Goal: Information Seeking & Learning: Find specific fact

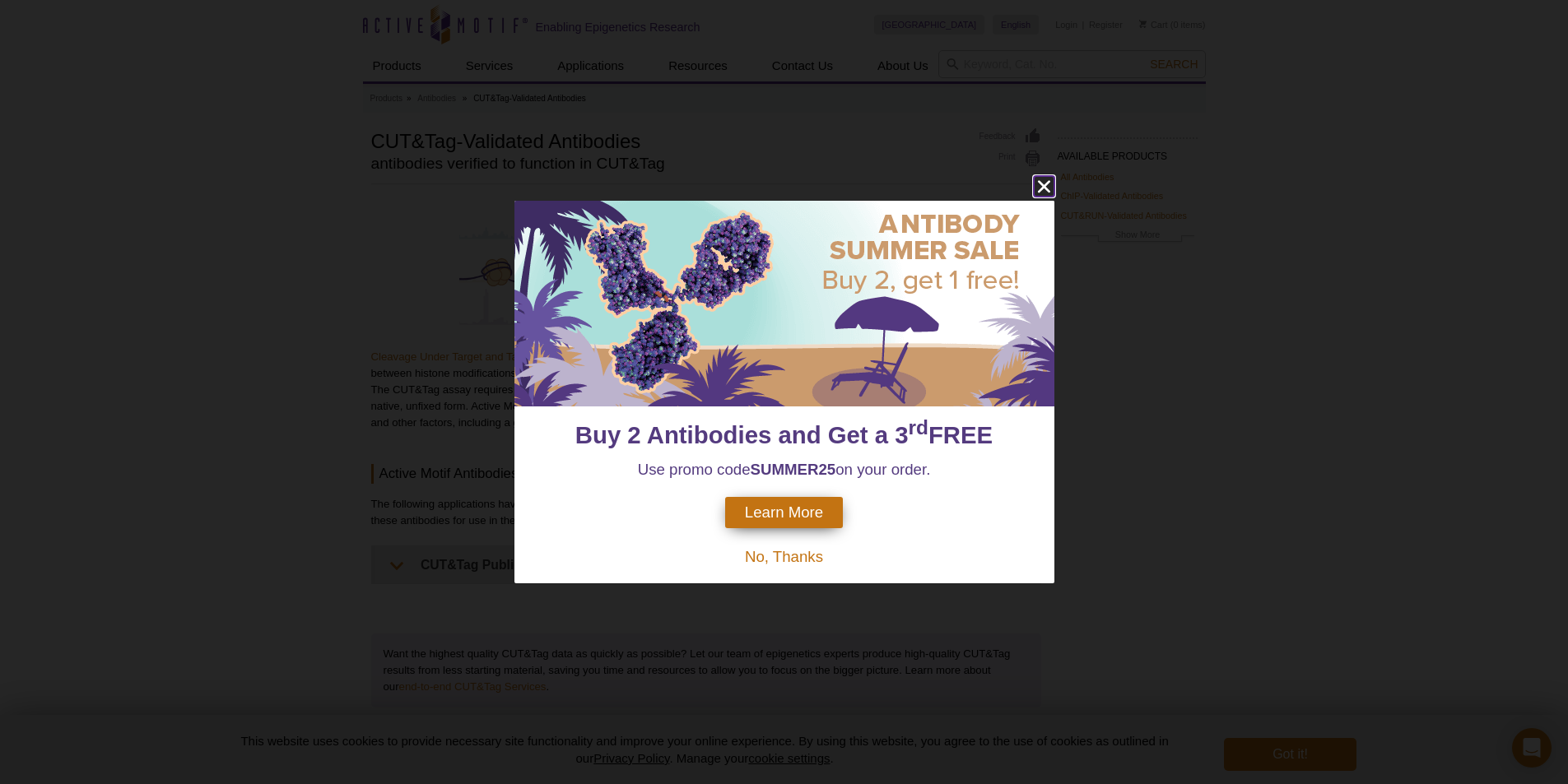
click at [1045, 187] on icon "close" at bounding box center [1043, 187] width 12 height 12
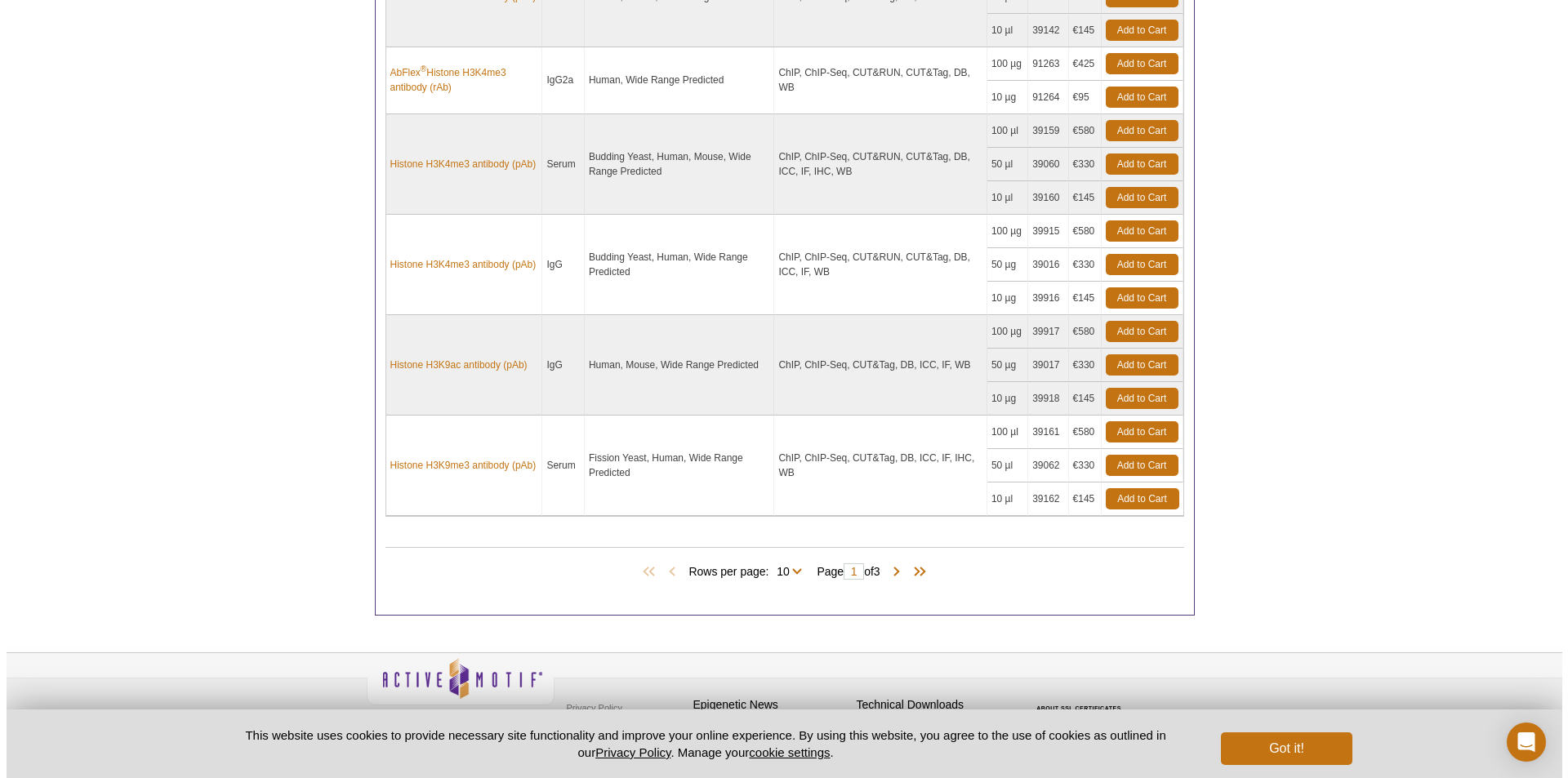
scroll to position [1311, 0]
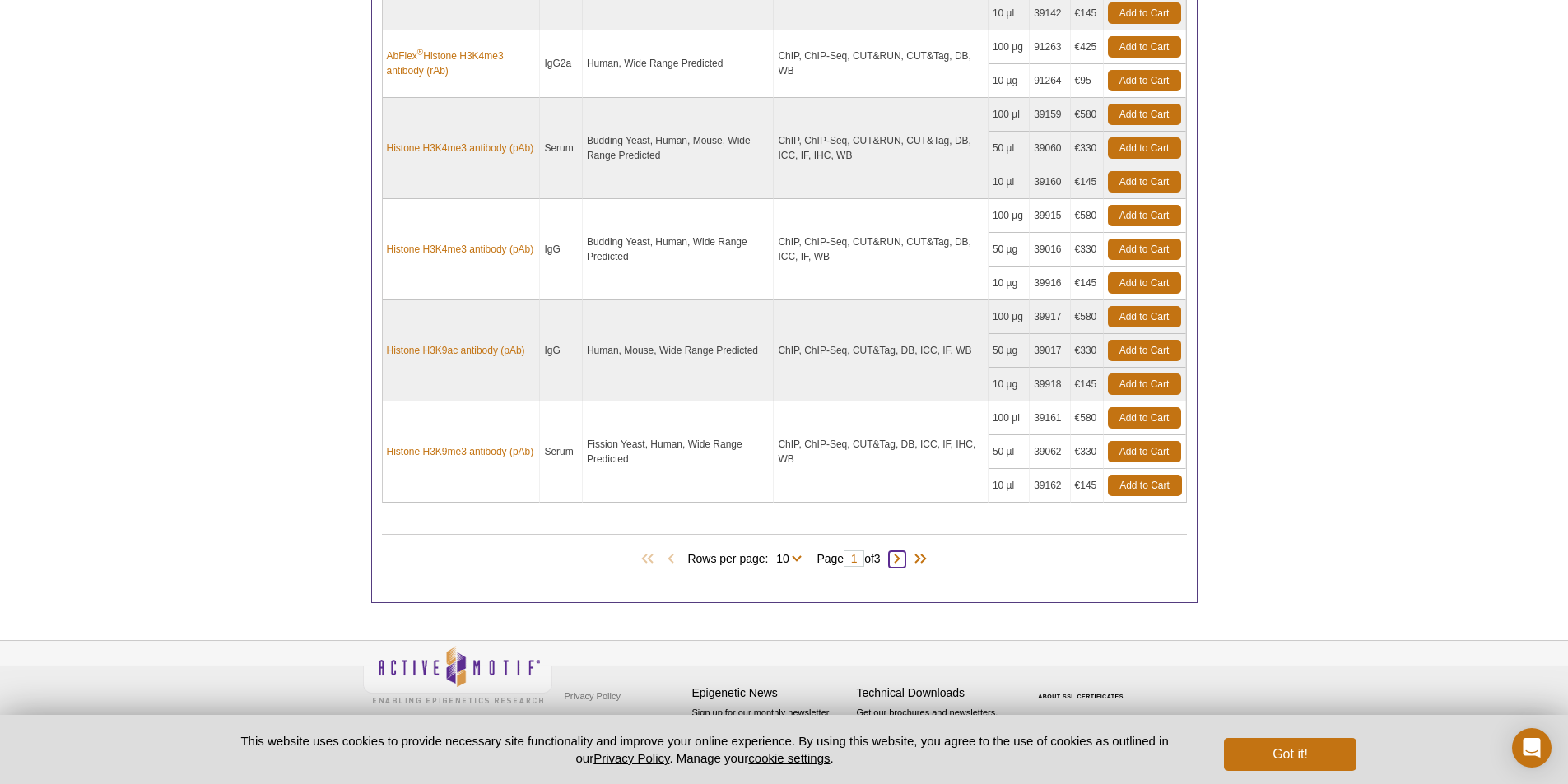
click at [906, 561] on span at bounding box center [897, 560] width 16 height 16
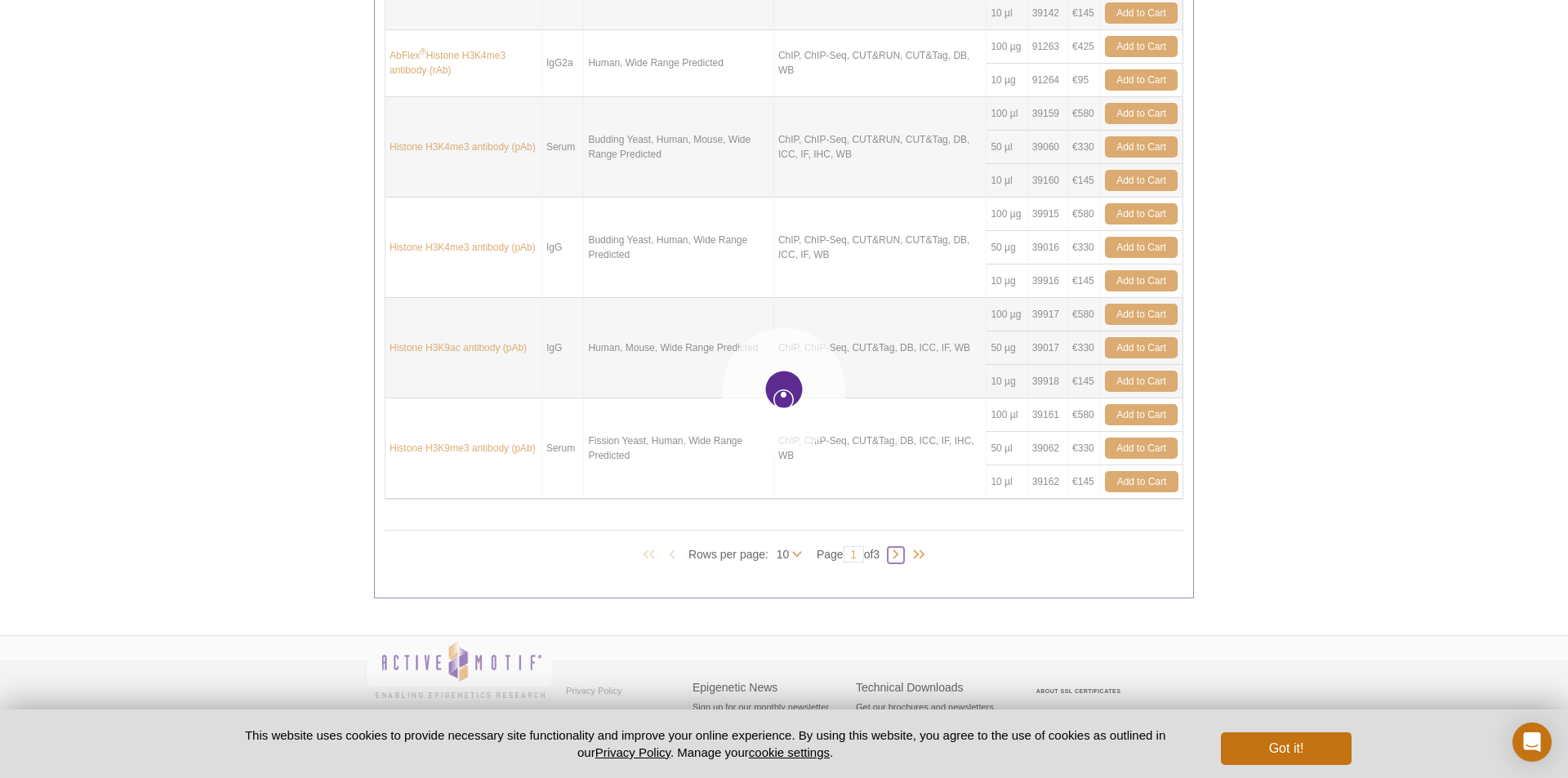
type input "2"
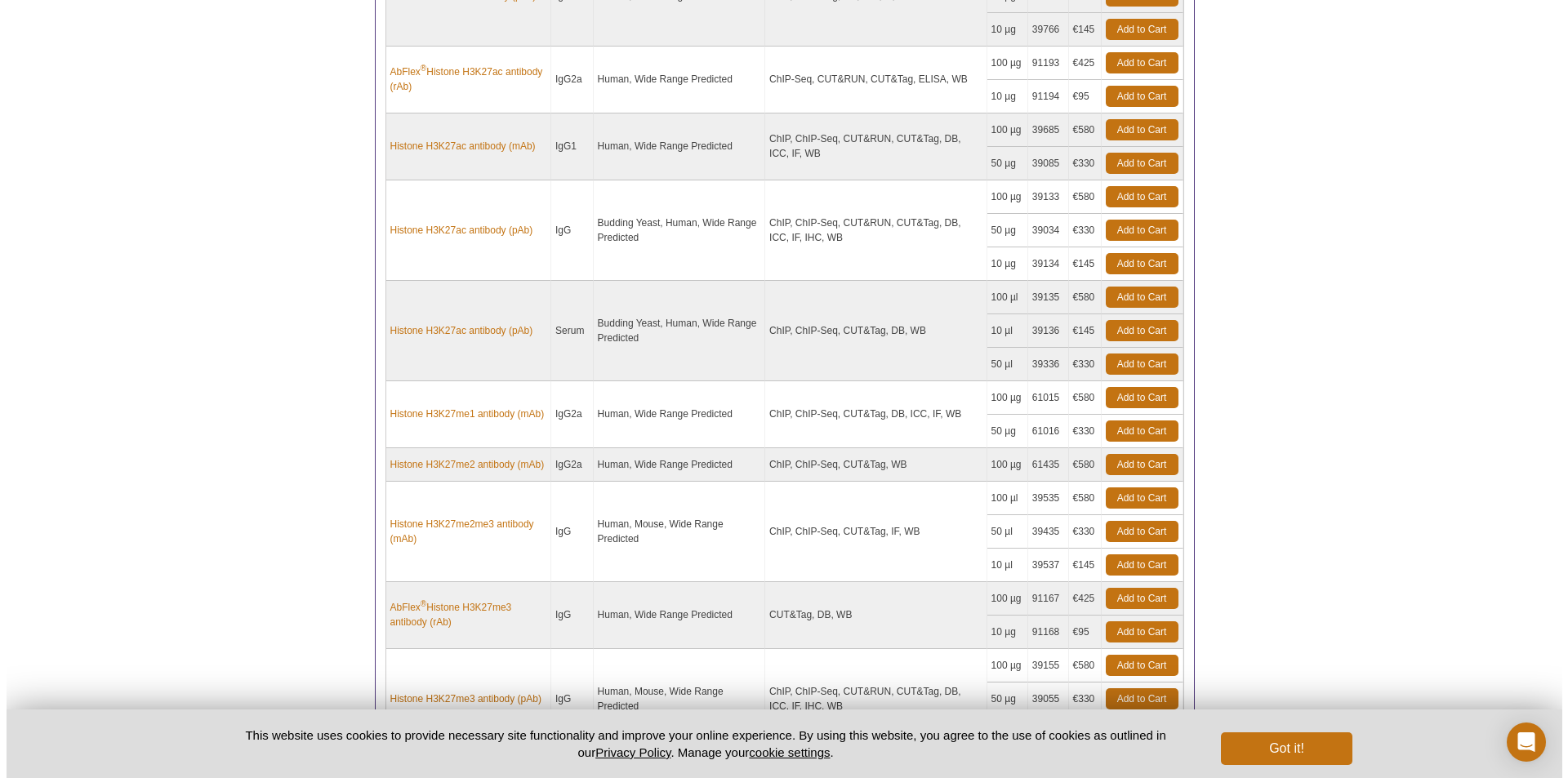
scroll to position [1188, 0]
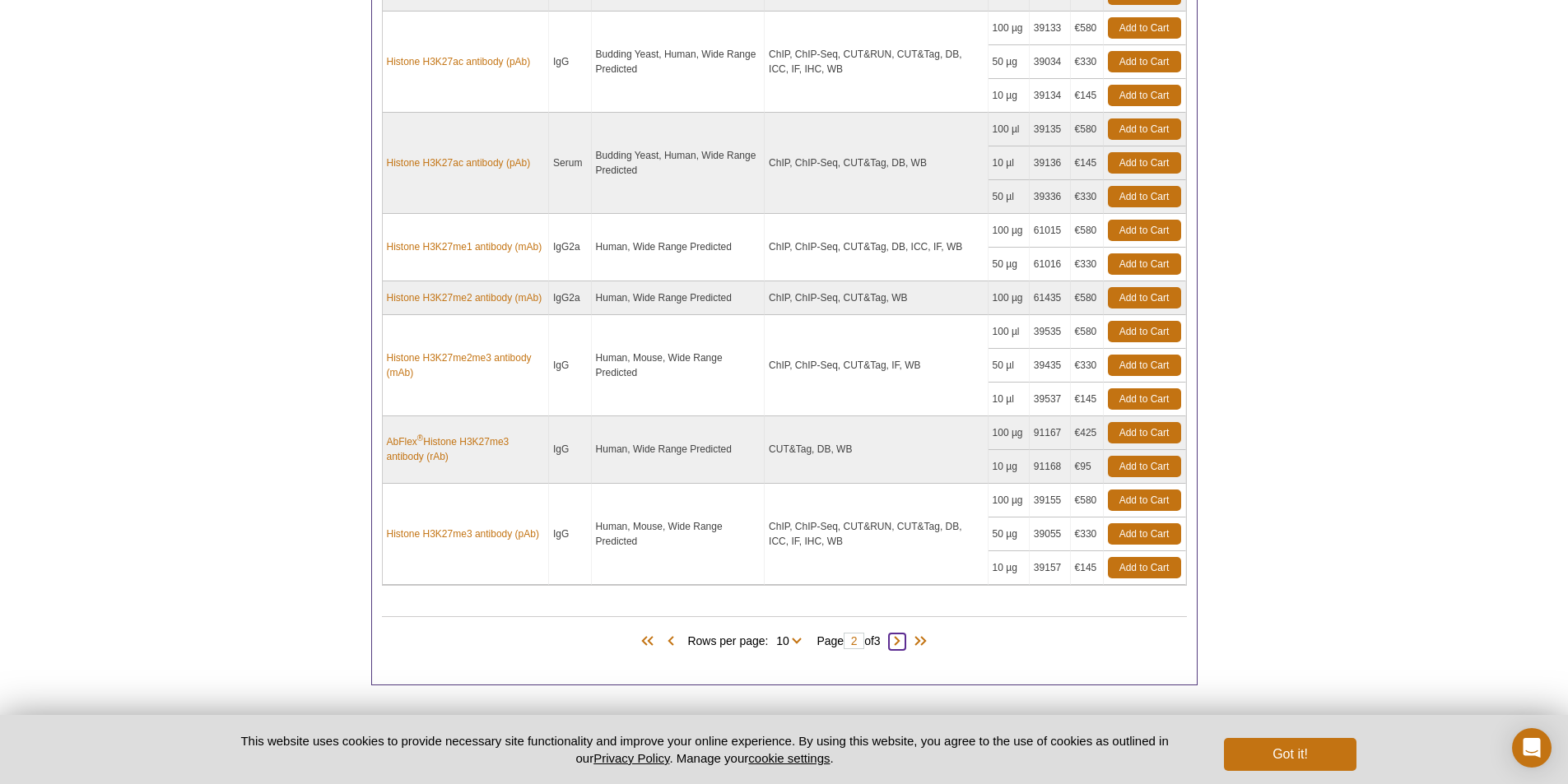
click at [897, 641] on span at bounding box center [897, 641] width 16 height 16
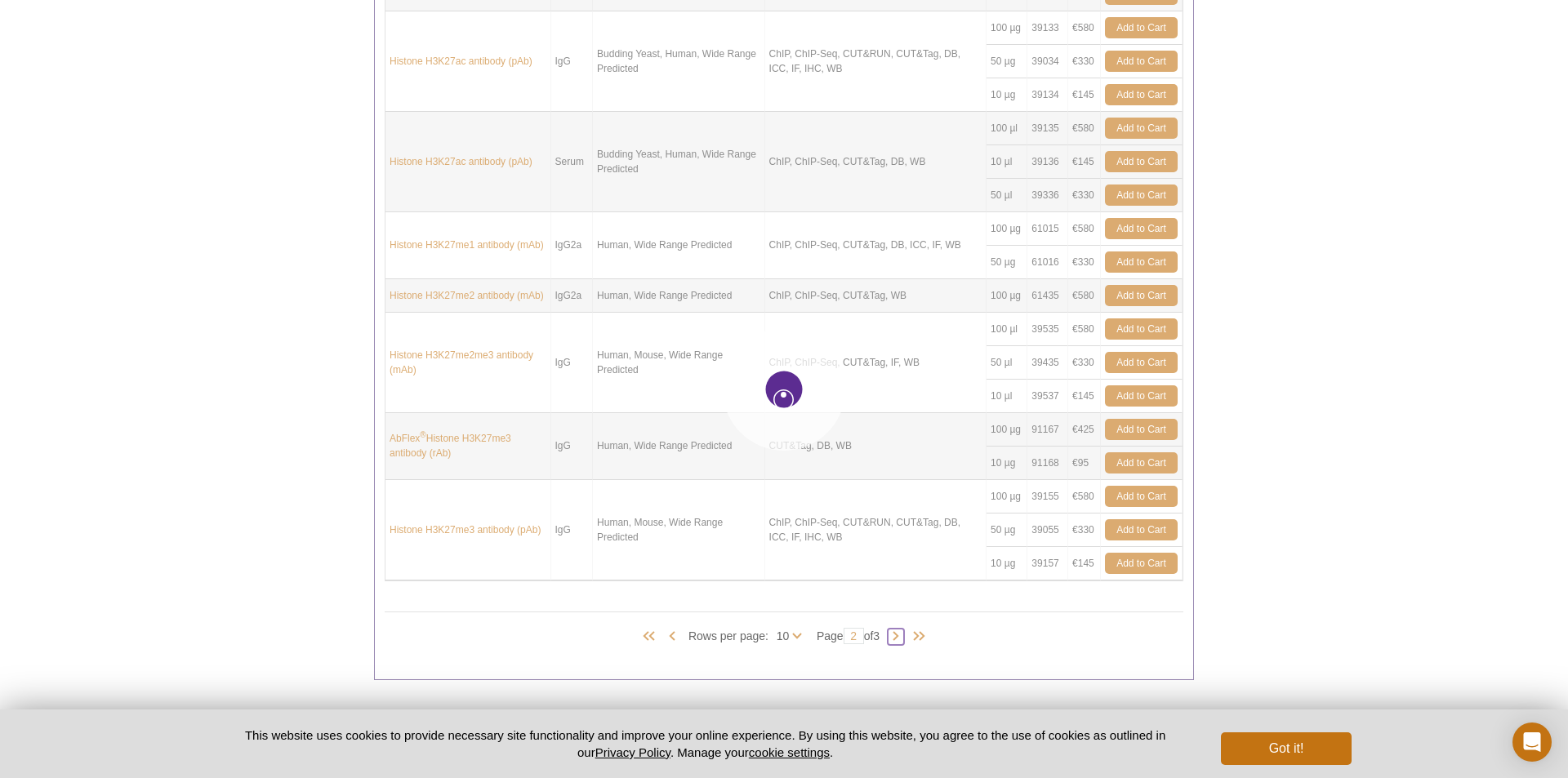
type input "3"
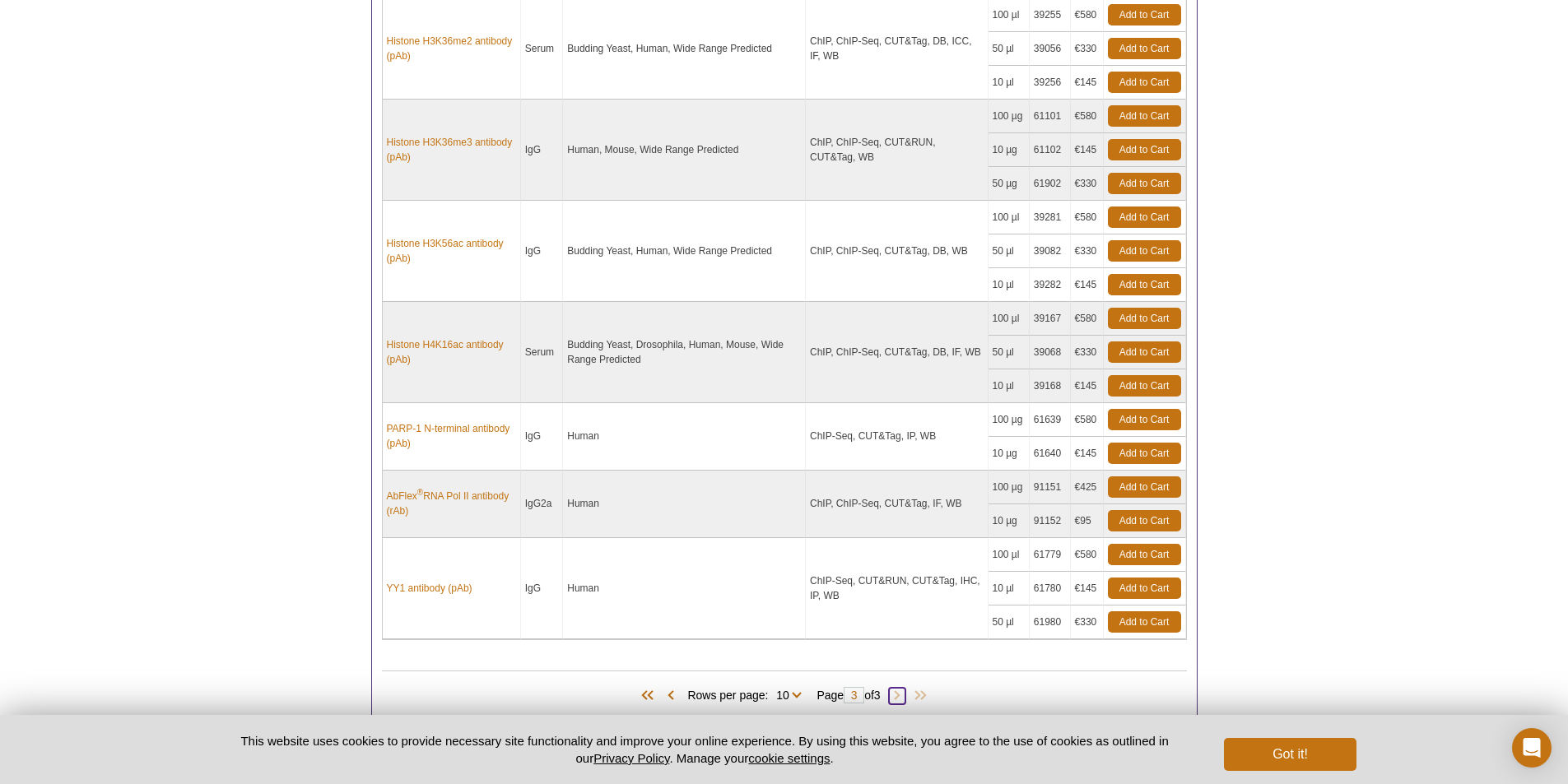
scroll to position [1014, 0]
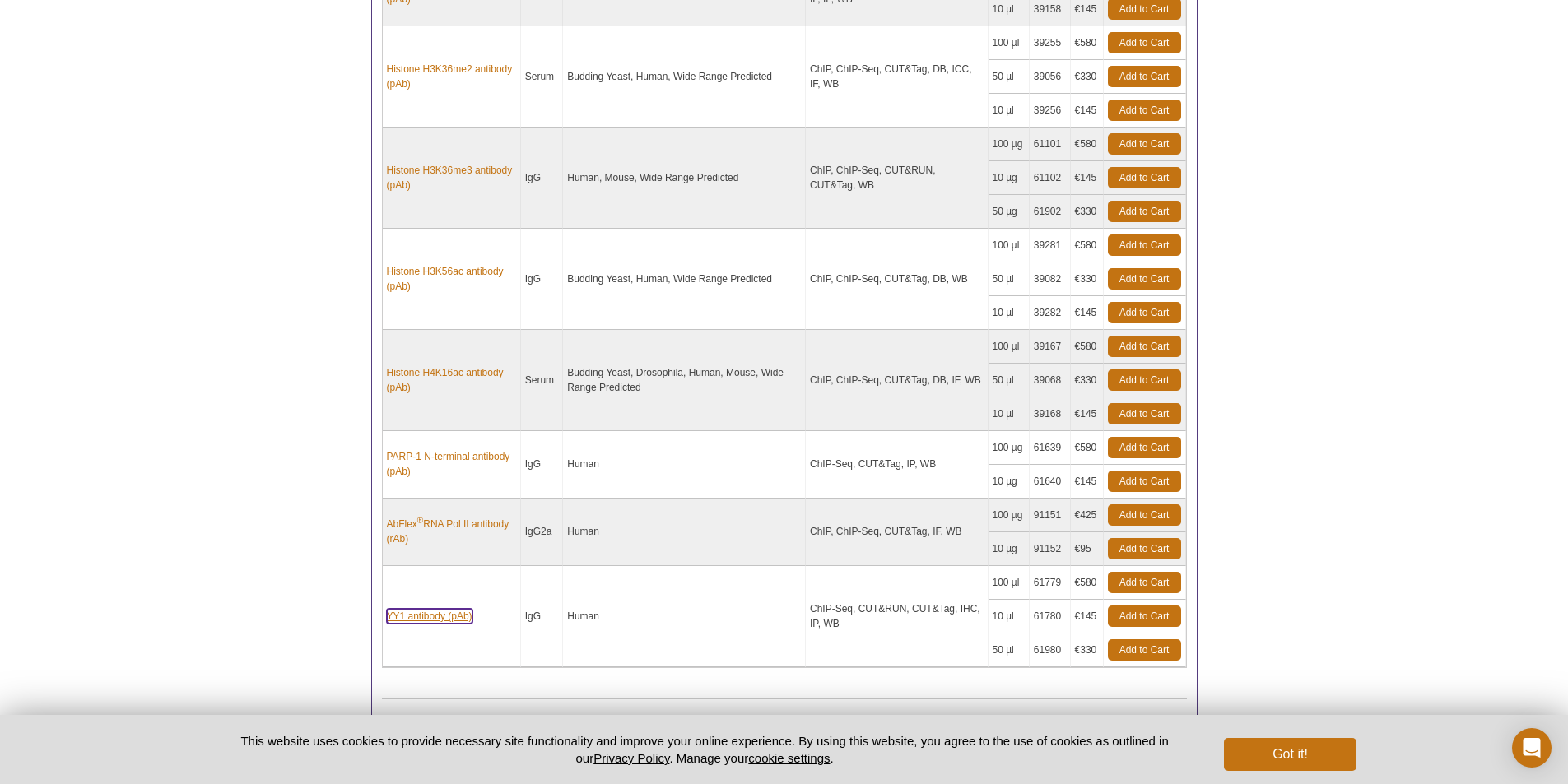
click at [448, 617] on link "YY1 antibody (pAb)" at bounding box center [430, 617] width 86 height 15
click at [458, 622] on link "YY1 antibody (pAb)" at bounding box center [430, 617] width 86 height 15
click at [404, 611] on link "YY1 antibody (pAb)" at bounding box center [430, 617] width 86 height 15
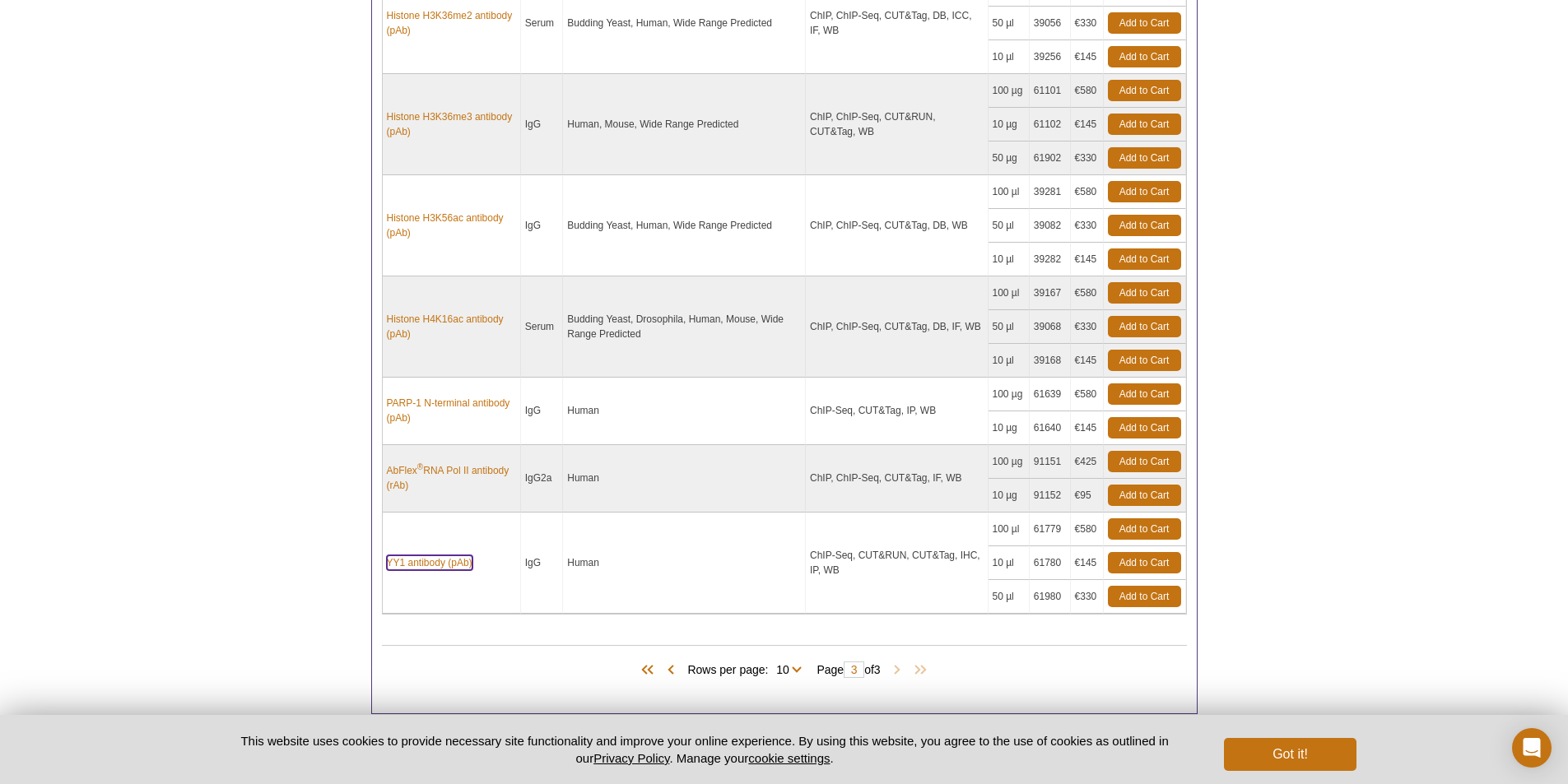
scroll to position [1096, 0]
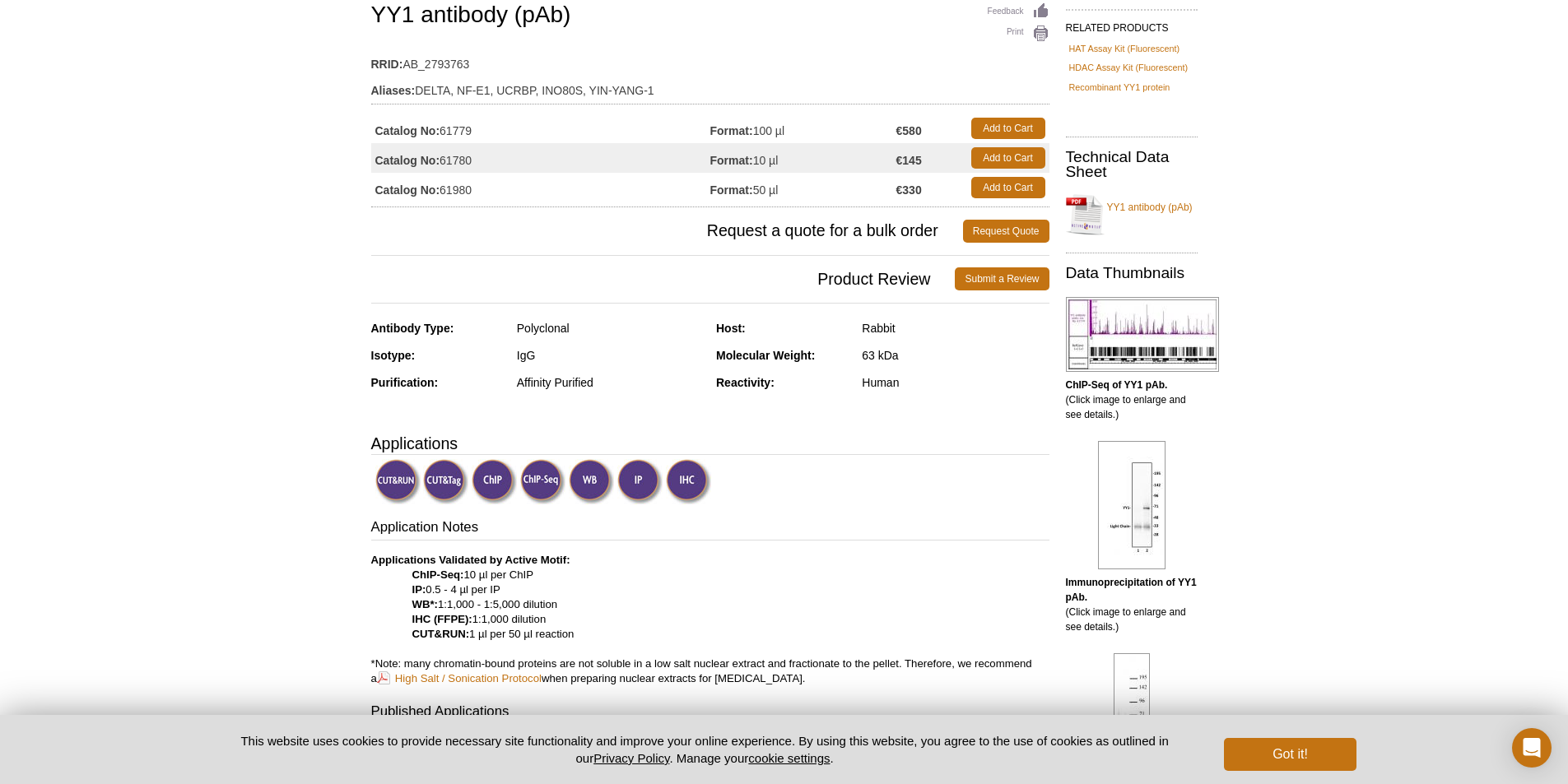
scroll to position [246, 0]
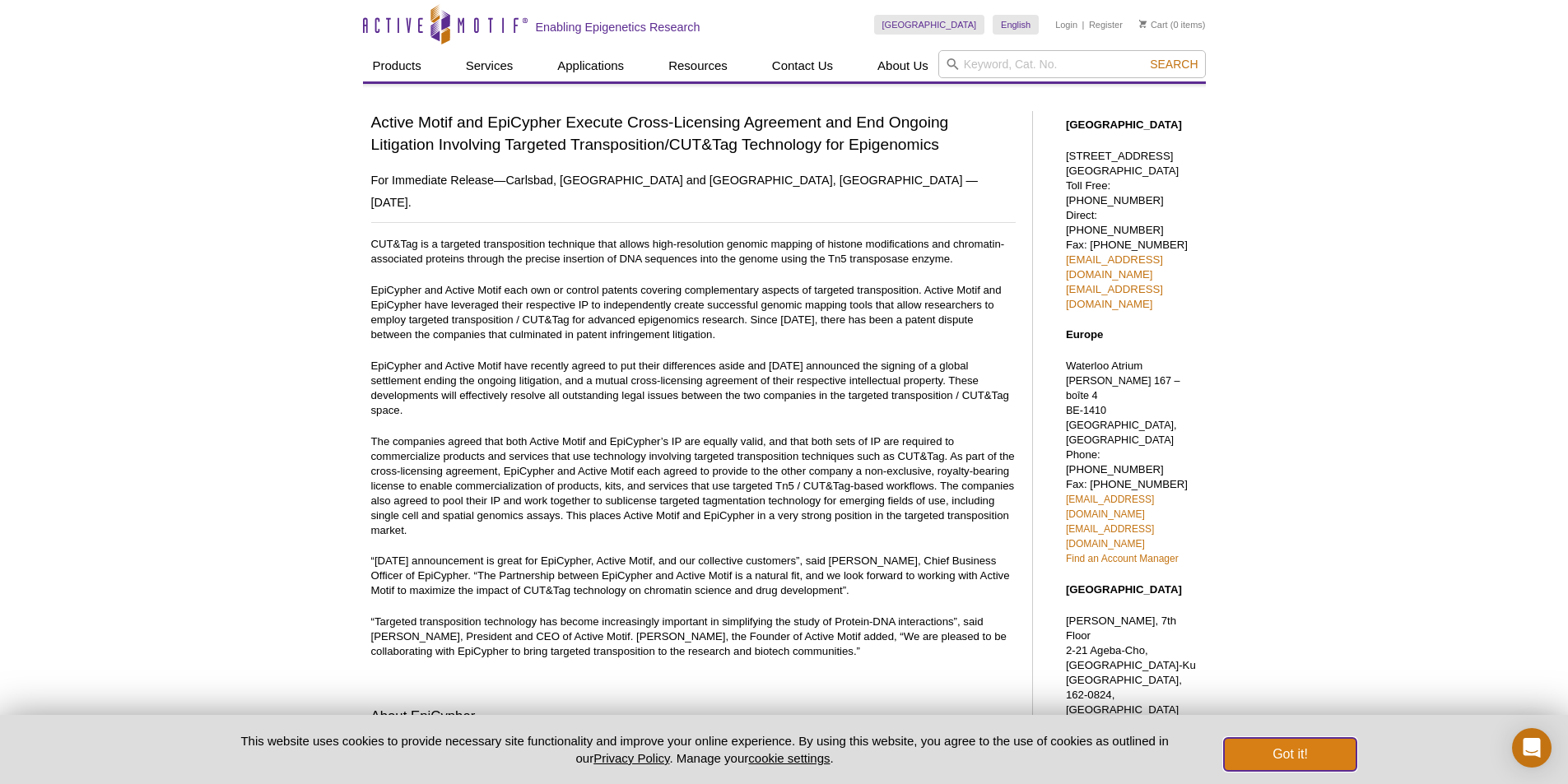
click at [1305, 760] on button "Got it!" at bounding box center [1290, 754] width 132 height 33
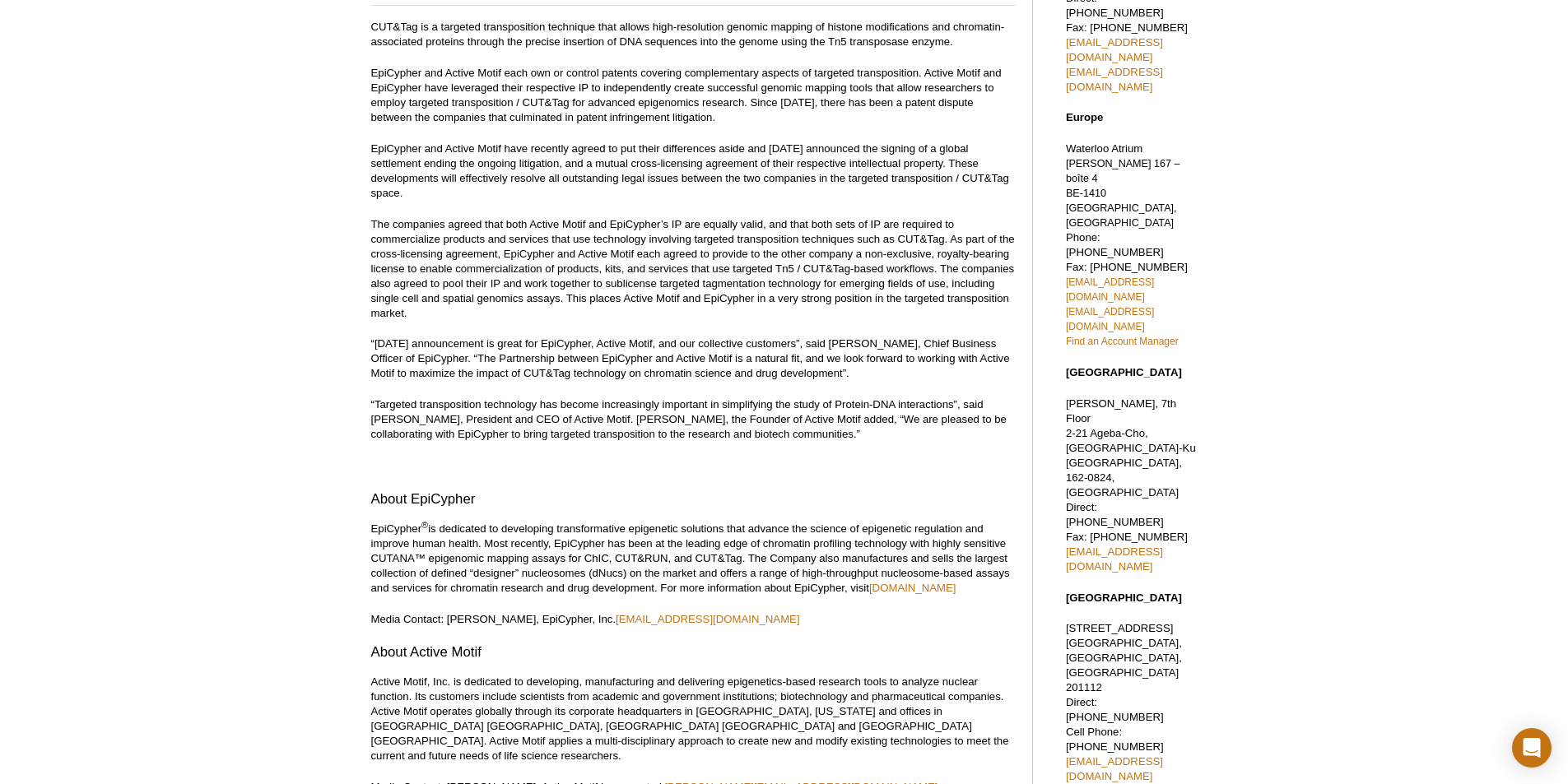
scroll to position [246, 0]
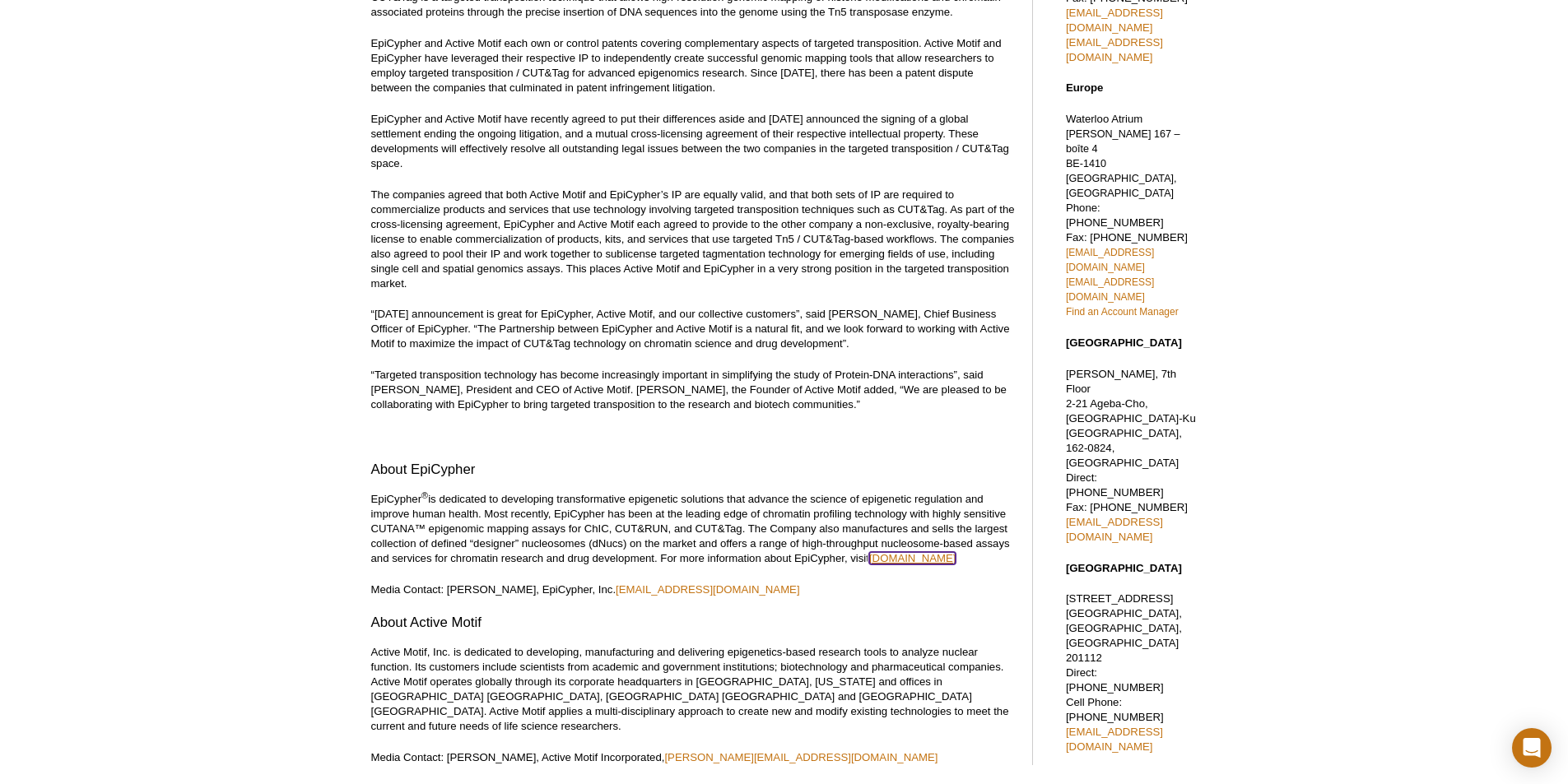
click at [928, 552] on link "www.epicypher.com" at bounding box center [913, 558] width 87 height 12
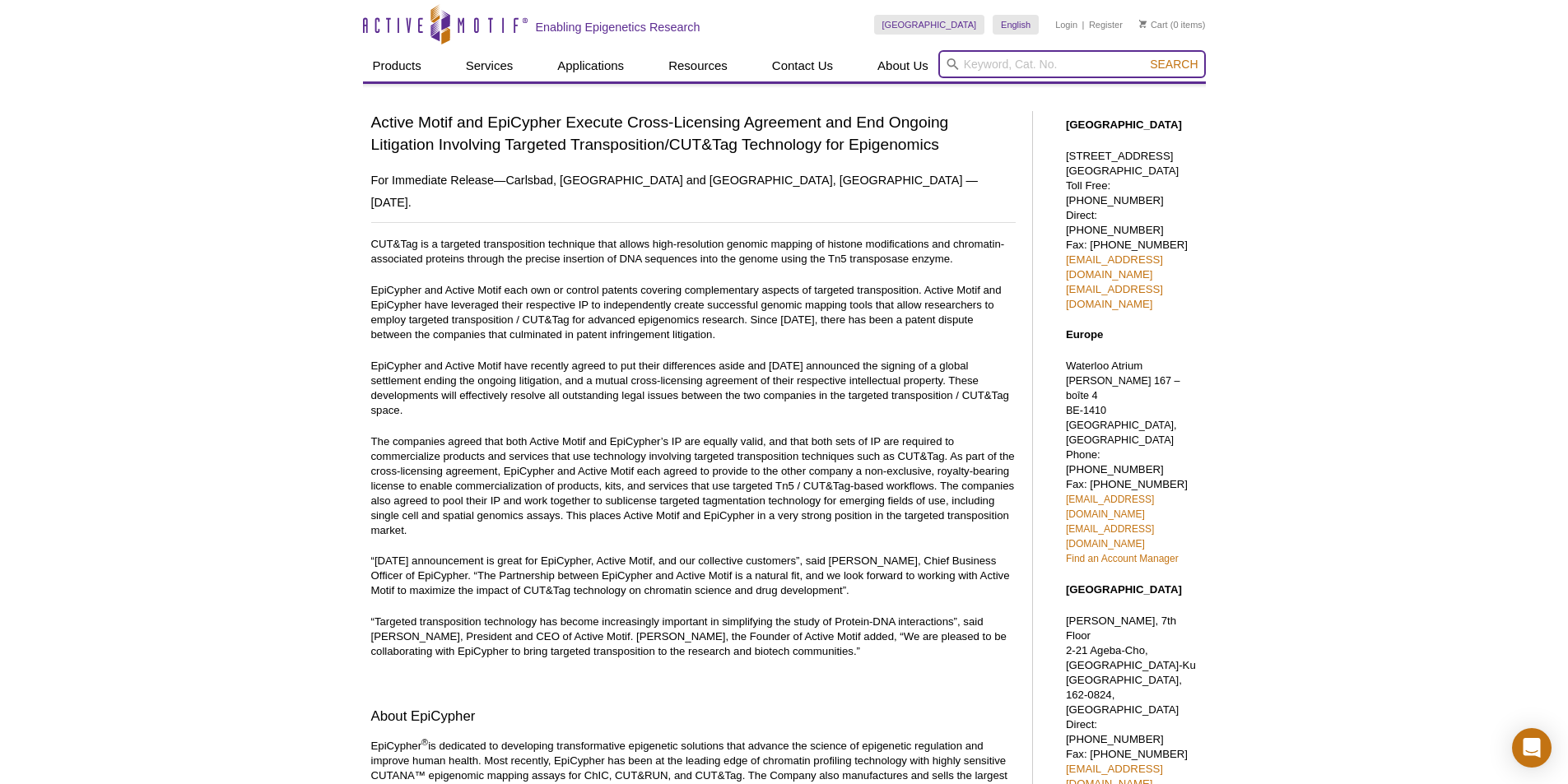
click at [992, 59] on input "search" at bounding box center [1072, 64] width 267 height 28
type input "SUPT5H"
click at [1145, 57] on button "Search" at bounding box center [1174, 64] width 58 height 15
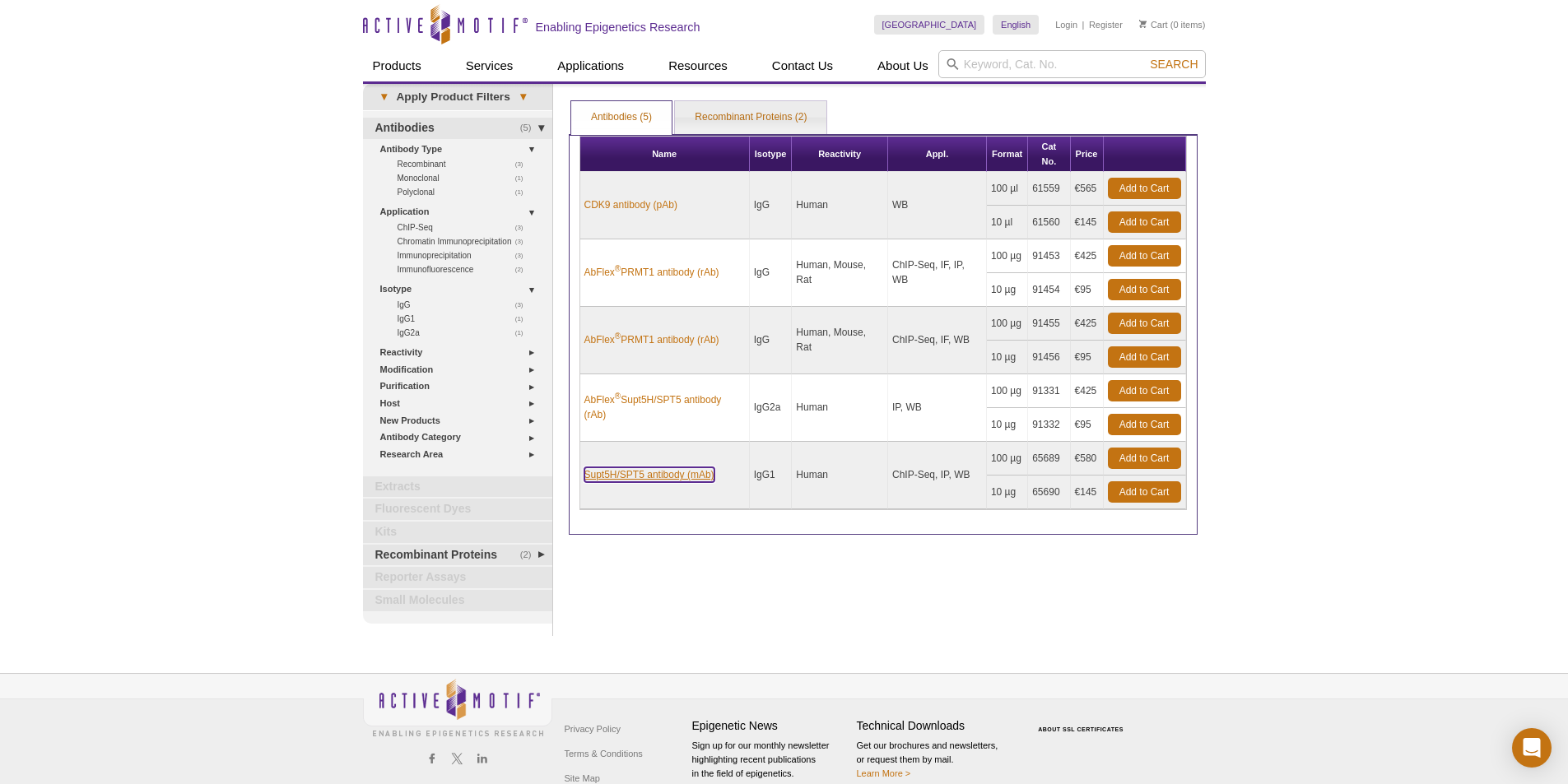
click at [666, 472] on link "Supt5H/SPT5 antibody (mAb)" at bounding box center [650, 475] width 130 height 15
click at [659, 471] on link "Supt5H/SPT5 antibody (mAb)" at bounding box center [650, 475] width 130 height 15
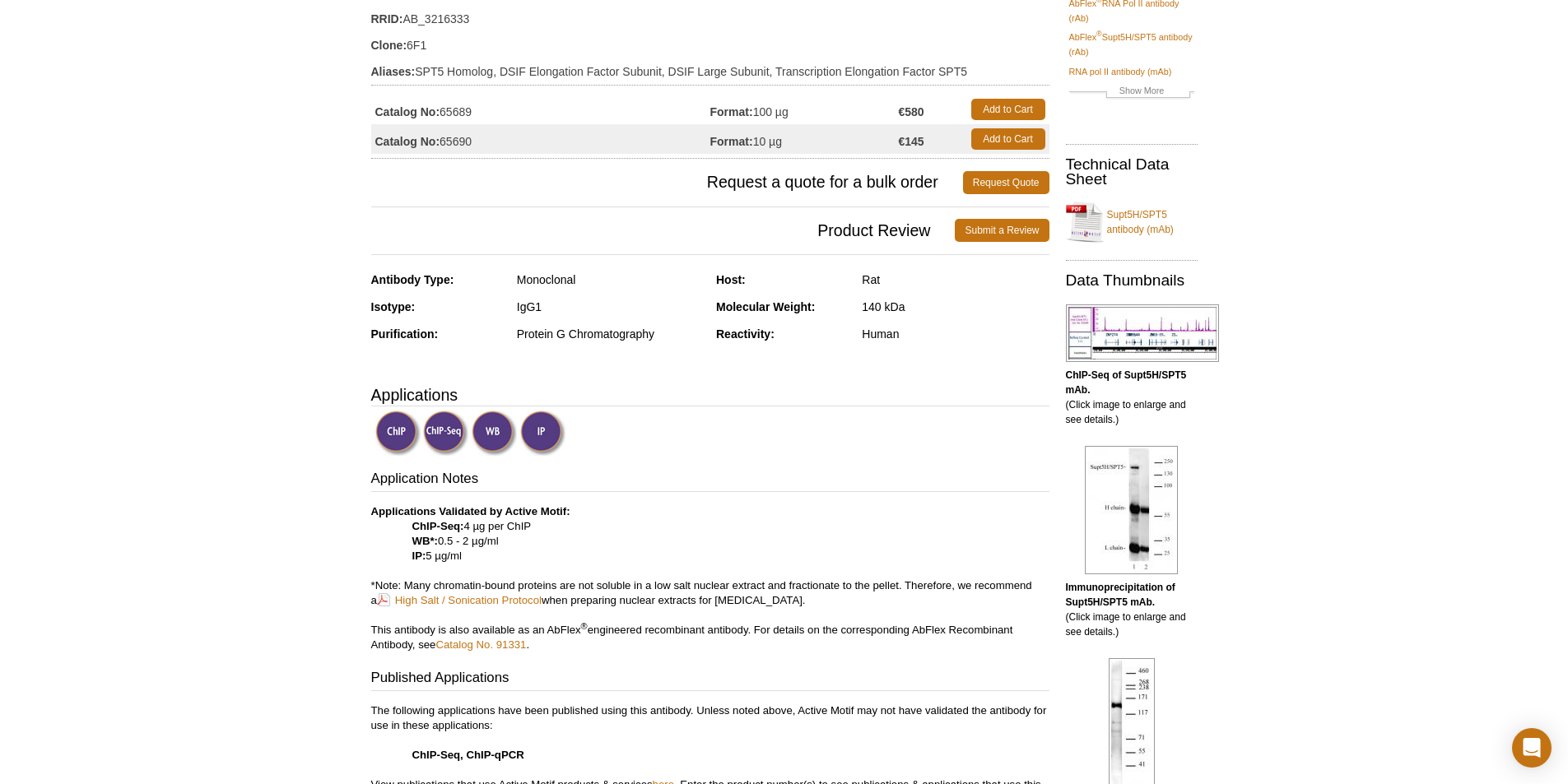
scroll to position [165, 0]
